Goal: Information Seeking & Learning: Understand process/instructions

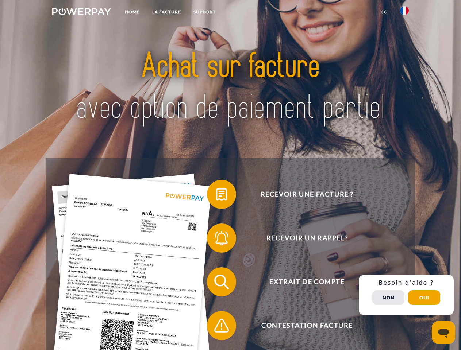
click at [81, 13] on img at bounding box center [81, 11] width 59 height 7
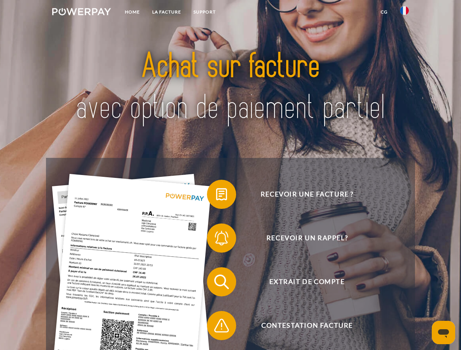
click at [404, 13] on img at bounding box center [404, 10] width 9 height 9
click at [384, 12] on link "CG" at bounding box center [384, 11] width 19 height 13
click at [216, 196] on span at bounding box center [210, 194] width 37 height 37
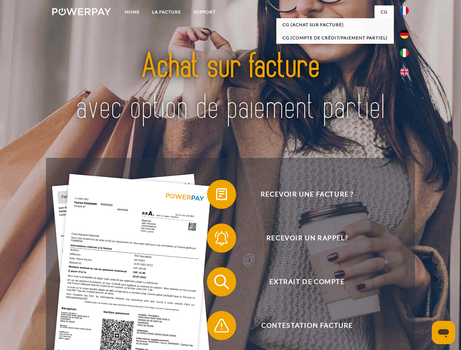
click at [216, 240] on span at bounding box center [210, 238] width 37 height 37
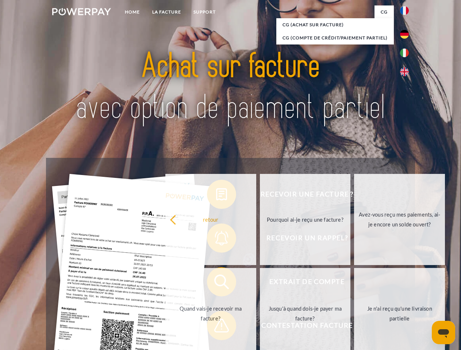
click at [260, 284] on link "Jusqu'à quand dois-je payer ma facture?" at bounding box center [305, 313] width 91 height 91
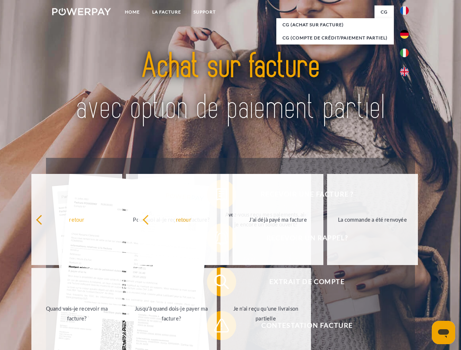
click at [216, 327] on span at bounding box center [210, 326] width 37 height 37
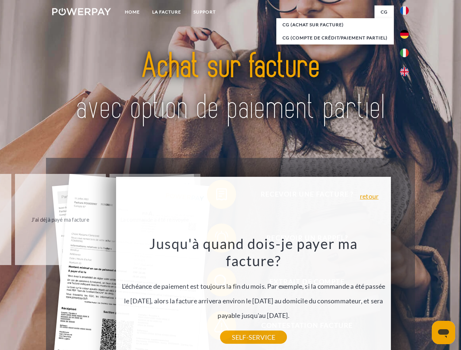
click at [406, 295] on div "Recevoir une facture ? Recevoir un rappel? Extrait de compte retour" at bounding box center [230, 304] width 369 height 292
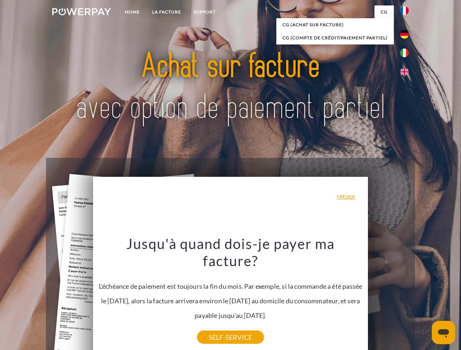
click at [388, 297] on span "Extrait de compte" at bounding box center [307, 282] width 179 height 29
click at [424, 298] on header "Home LA FACTURE Support" at bounding box center [230, 252] width 461 height 504
